Goal: Check status: Check status

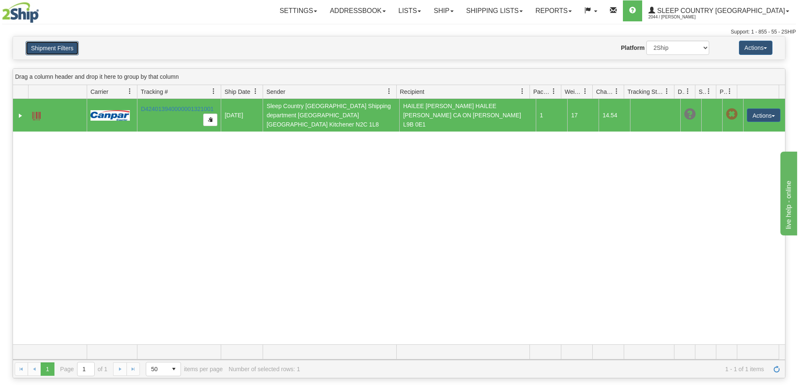
click at [60, 49] on button "Shipment Filters" at bounding box center [52, 48] width 53 height 14
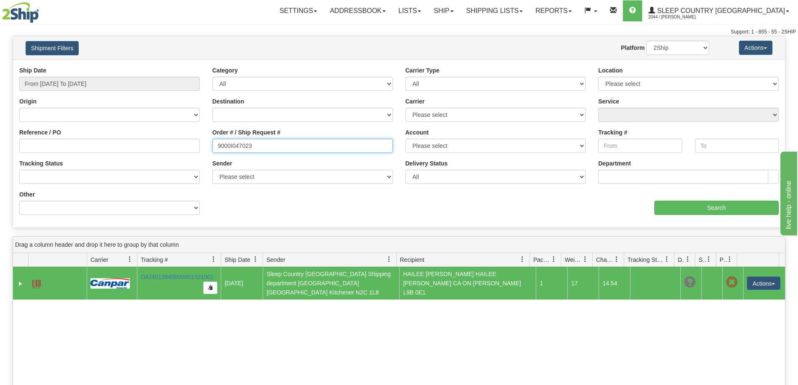
click at [269, 145] on input "9000I047023" at bounding box center [302, 146] width 181 height 14
paste input "H950650"
type input "9000H950650"
click at [126, 75] on div "Ship Date From [DATE] To [DATE]" at bounding box center [109, 78] width 181 height 25
click at [125, 79] on input "From [DATE] To [DATE]" at bounding box center [109, 84] width 181 height 14
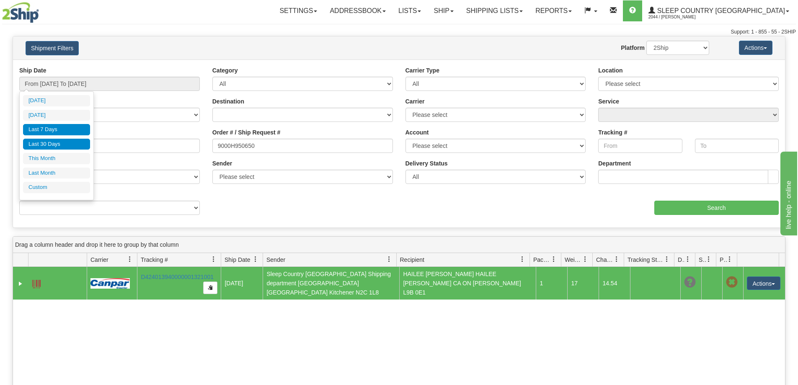
click at [62, 141] on li "Last 30 Days" at bounding box center [56, 144] width 67 height 11
type input "From [DATE] To [DATE]"
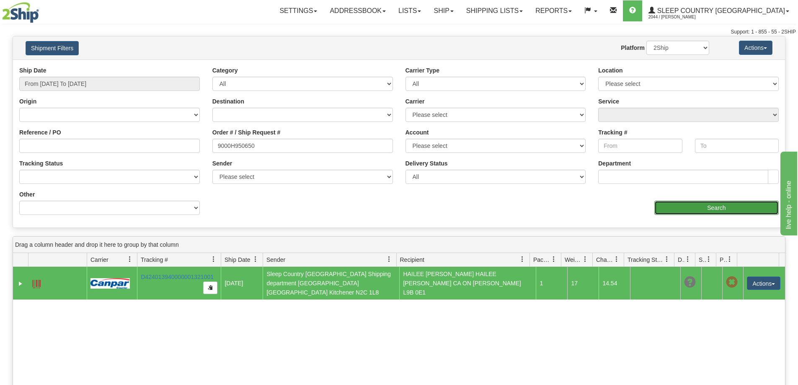
click at [700, 212] on input "Search" at bounding box center [717, 208] width 124 height 14
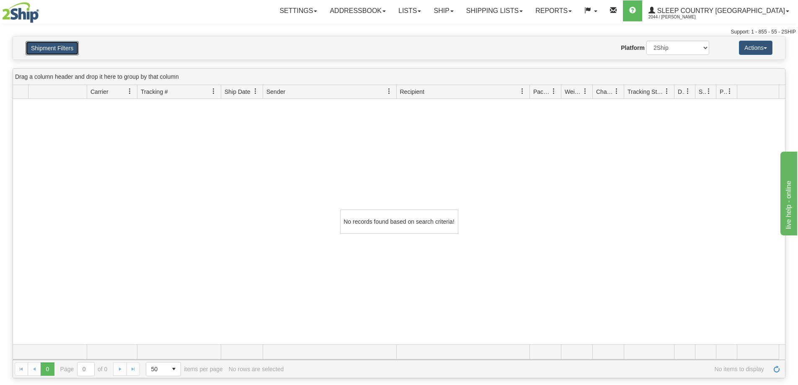
click at [56, 47] on button "Shipment Filters" at bounding box center [52, 48] width 53 height 14
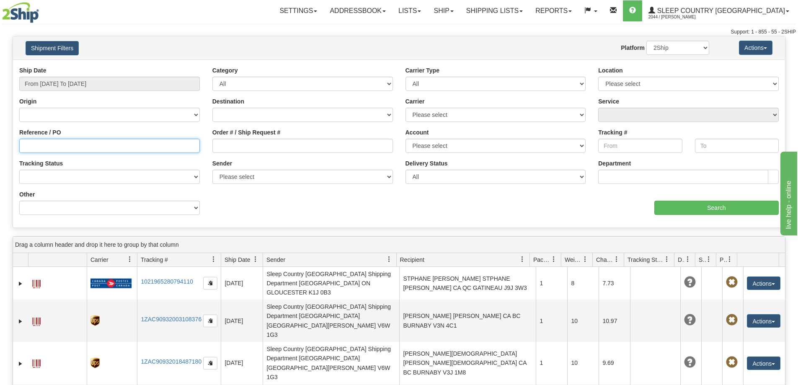
click at [114, 150] on input "Reference / PO" at bounding box center [109, 146] width 181 height 14
paste input "9000I046737"
type input "9000I046737"
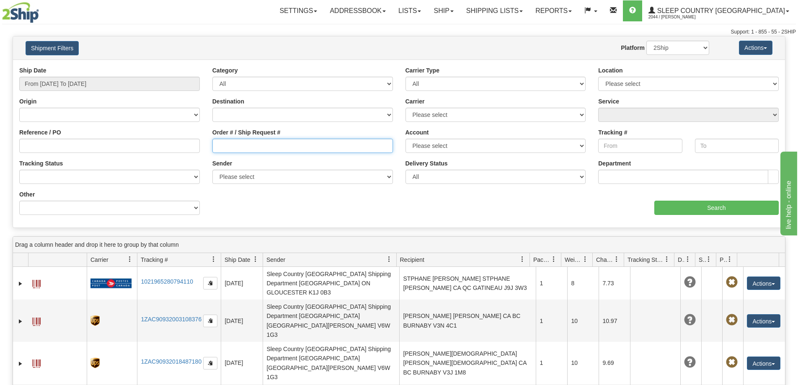
click at [234, 150] on input "Order # / Ship Request #" at bounding box center [302, 146] width 181 height 14
paste input "9000I046737"
type input "9000I046737"
click at [69, 46] on button "Shipment Filters" at bounding box center [52, 48] width 53 height 14
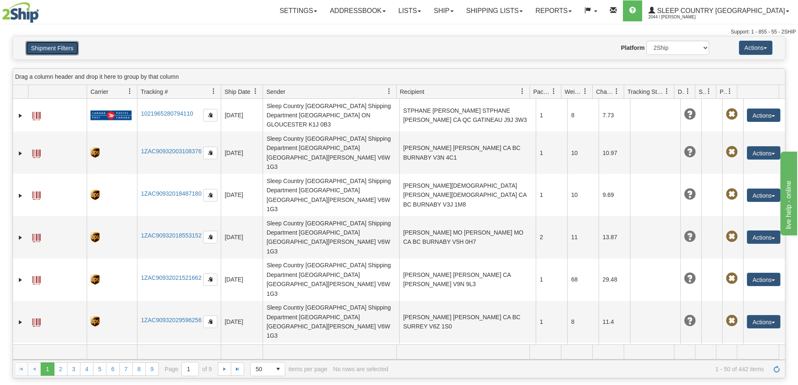
click at [64, 54] on button "Shipment Filters" at bounding box center [52, 48] width 53 height 14
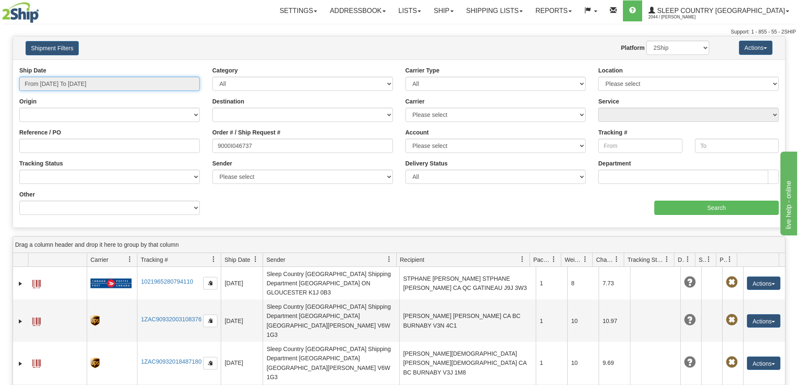
click at [63, 82] on input "From 09/03/2025 To 09/04/2025" at bounding box center [109, 84] width 181 height 14
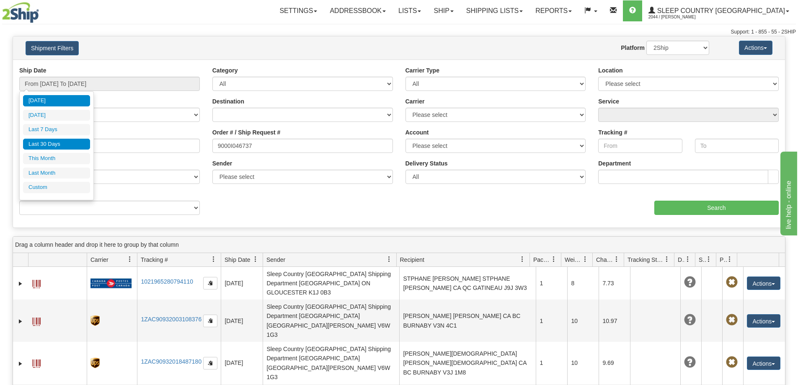
click at [64, 140] on li "Last 30 Days" at bounding box center [56, 144] width 67 height 11
type input "From 08/06/2025 To 09/04/2025"
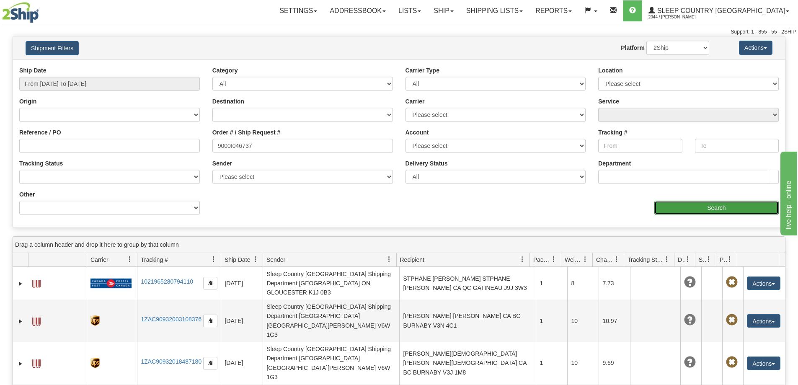
click at [728, 211] on input "Search" at bounding box center [717, 208] width 124 height 14
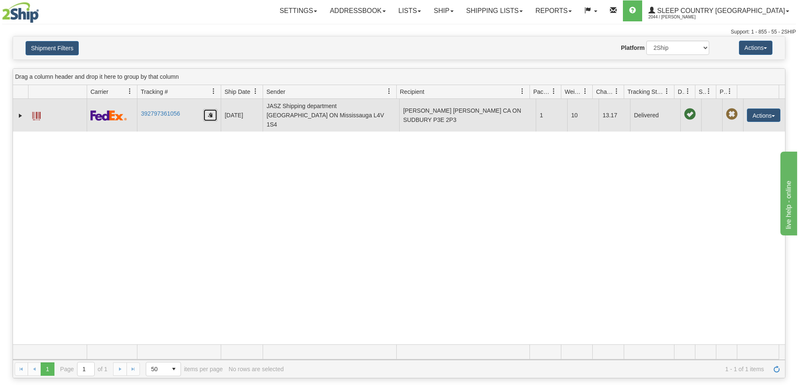
click at [213, 111] on button "button" at bounding box center [210, 115] width 14 height 13
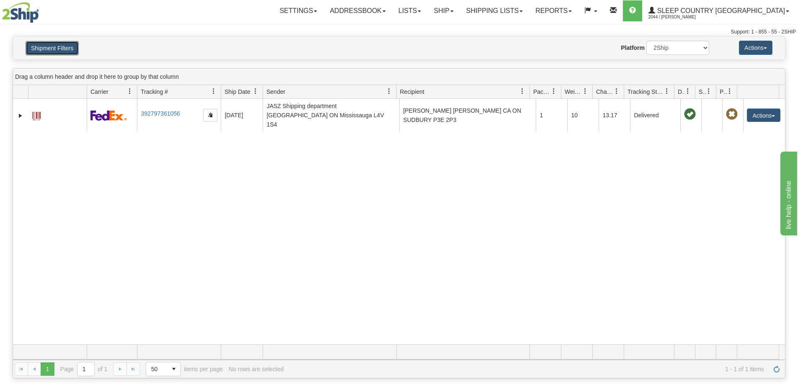
click at [57, 49] on button "Shipment Filters" at bounding box center [52, 48] width 53 height 14
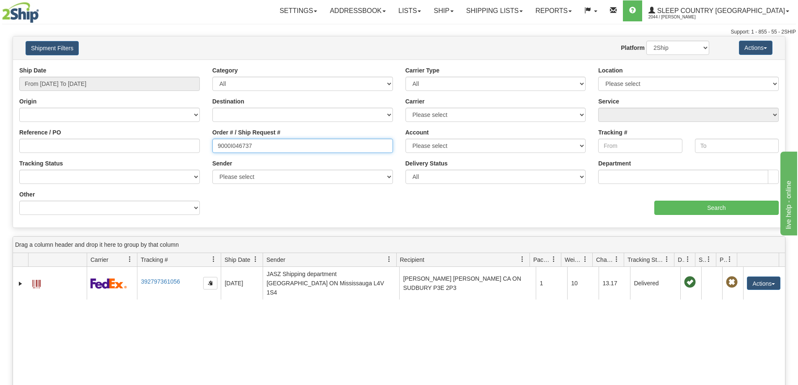
drag, startPoint x: 283, startPoint y: 144, endPoint x: 170, endPoint y: 144, distance: 113.1
click at [170, 66] on div "Reference / PO Order # / Ship Request # 9000I046737 Account Please select Canad…" at bounding box center [399, 66] width 772 height 0
click at [124, 158] on div "Reference / PO" at bounding box center [109, 143] width 193 height 31
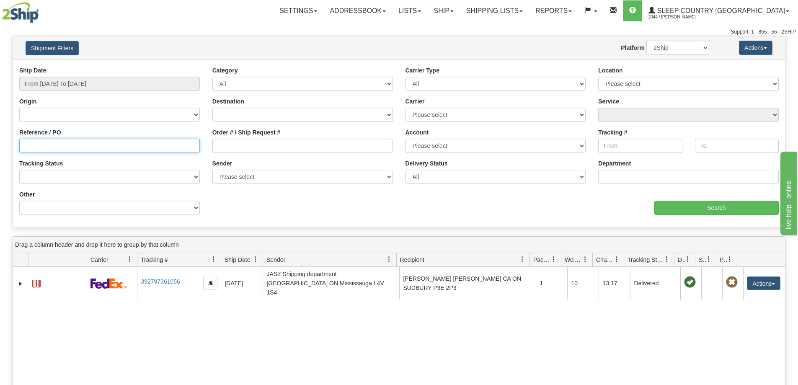
click at [116, 150] on input "Reference / PO" at bounding box center [109, 146] width 181 height 14
paste input "1060964"
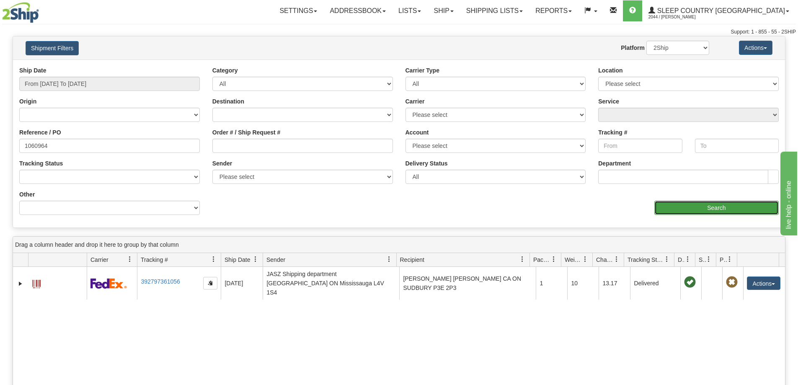
click at [701, 208] on input "Search" at bounding box center [717, 208] width 124 height 14
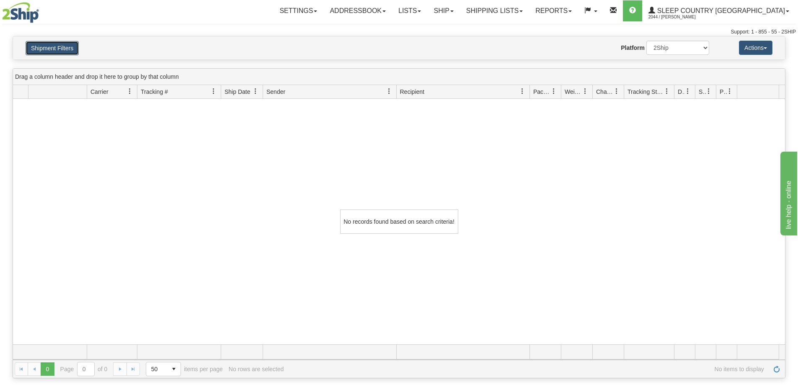
click at [52, 44] on button "Shipment Filters" at bounding box center [52, 48] width 53 height 14
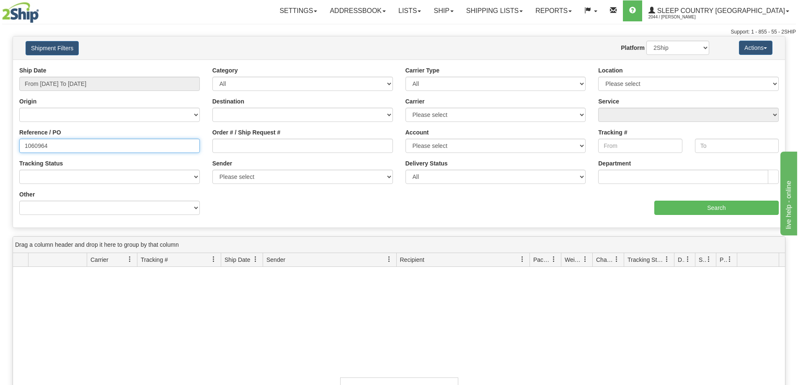
click at [101, 145] on input "1060964" at bounding box center [109, 146] width 181 height 14
paste input "50309"
type input "1050309"
click at [108, 86] on input "From 08/06/2025 To 09/04/2025" at bounding box center [109, 84] width 181 height 14
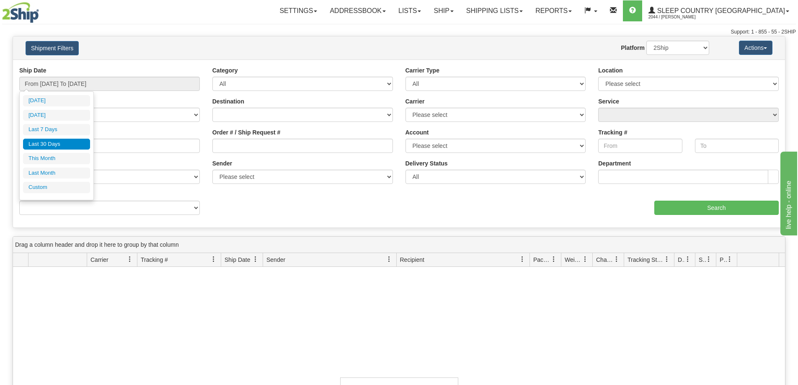
click at [67, 141] on li "Last 30 Days" at bounding box center [56, 144] width 67 height 11
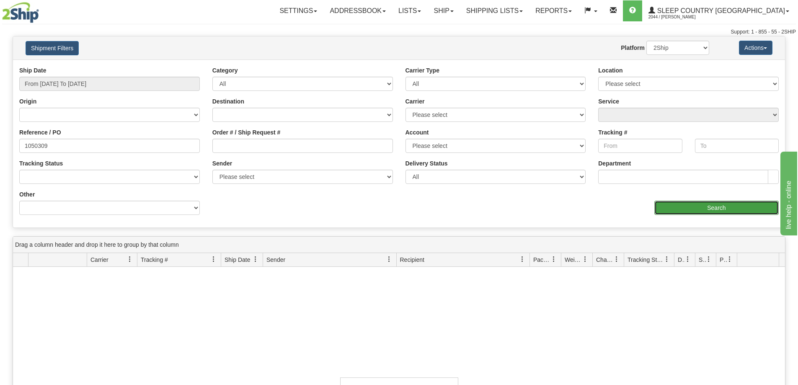
click at [678, 205] on input "Search" at bounding box center [717, 208] width 124 height 14
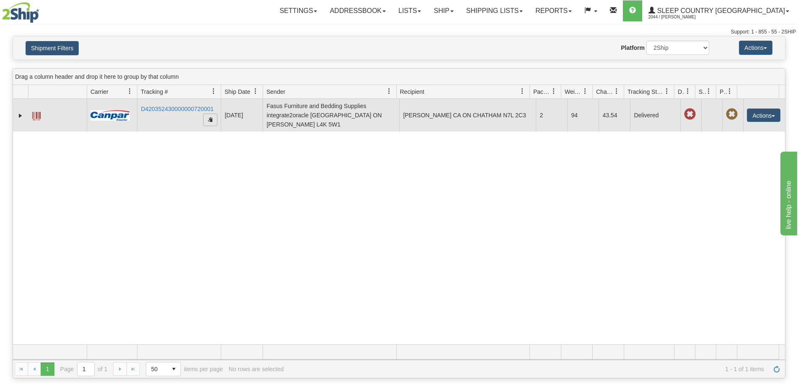
click at [212, 118] on span "button" at bounding box center [210, 119] width 5 height 5
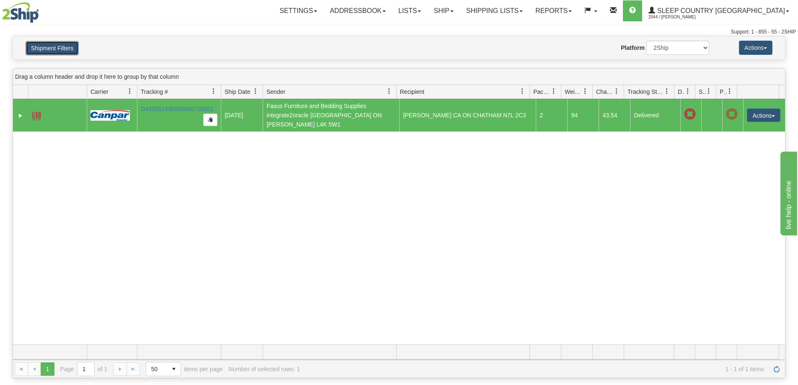
click at [46, 45] on button "Shipment Filters" at bounding box center [52, 48] width 53 height 14
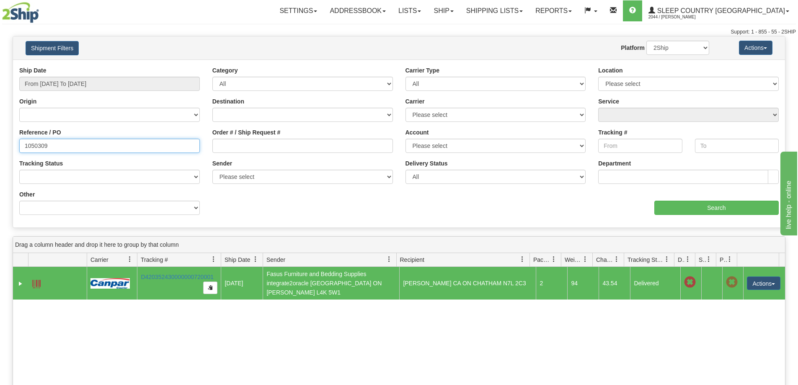
drag, startPoint x: 94, startPoint y: 150, endPoint x: 0, endPoint y: 142, distance: 94.6
click at [0, 142] on div "Please wait... × Confirm Delete Delete Cancel × Confirm Delete Yes No Cancel × …" at bounding box center [399, 291] width 798 height 510
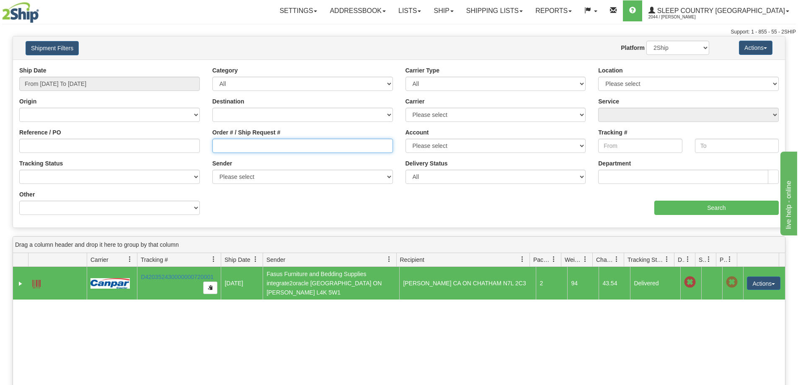
click at [233, 147] on input "Order # / Ship Request #" at bounding box center [302, 146] width 181 height 14
paste input "9002I024777"
type input "9002I024777"
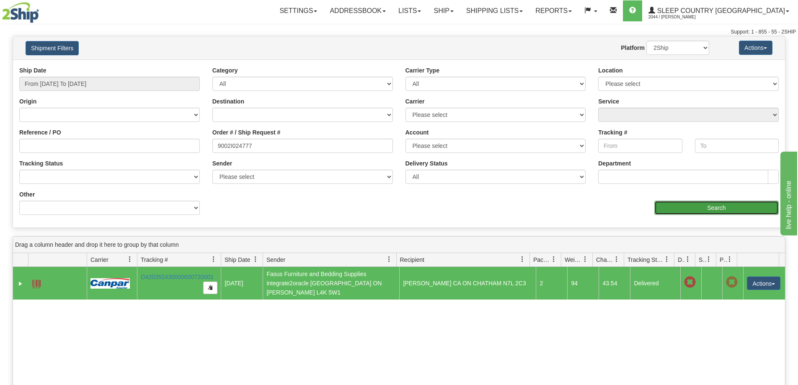
click at [716, 205] on input "Search" at bounding box center [717, 208] width 124 height 14
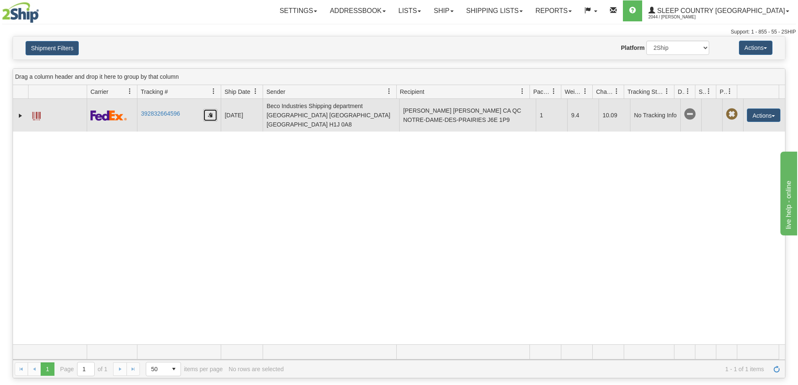
click at [208, 114] on button "button" at bounding box center [210, 115] width 14 height 13
